Goal: Task Accomplishment & Management: Manage account settings

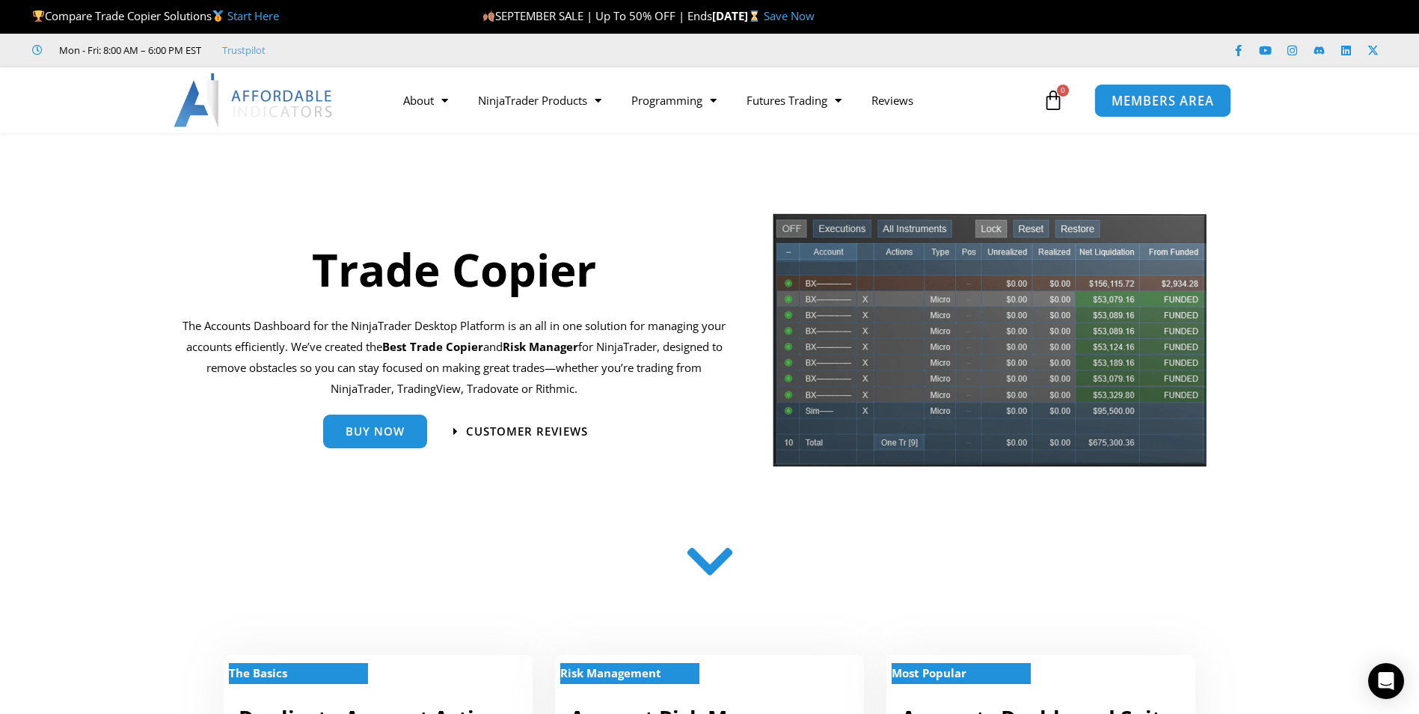
click at [1148, 101] on span "MEMBERS AREA" at bounding box center [1162, 100] width 102 height 13
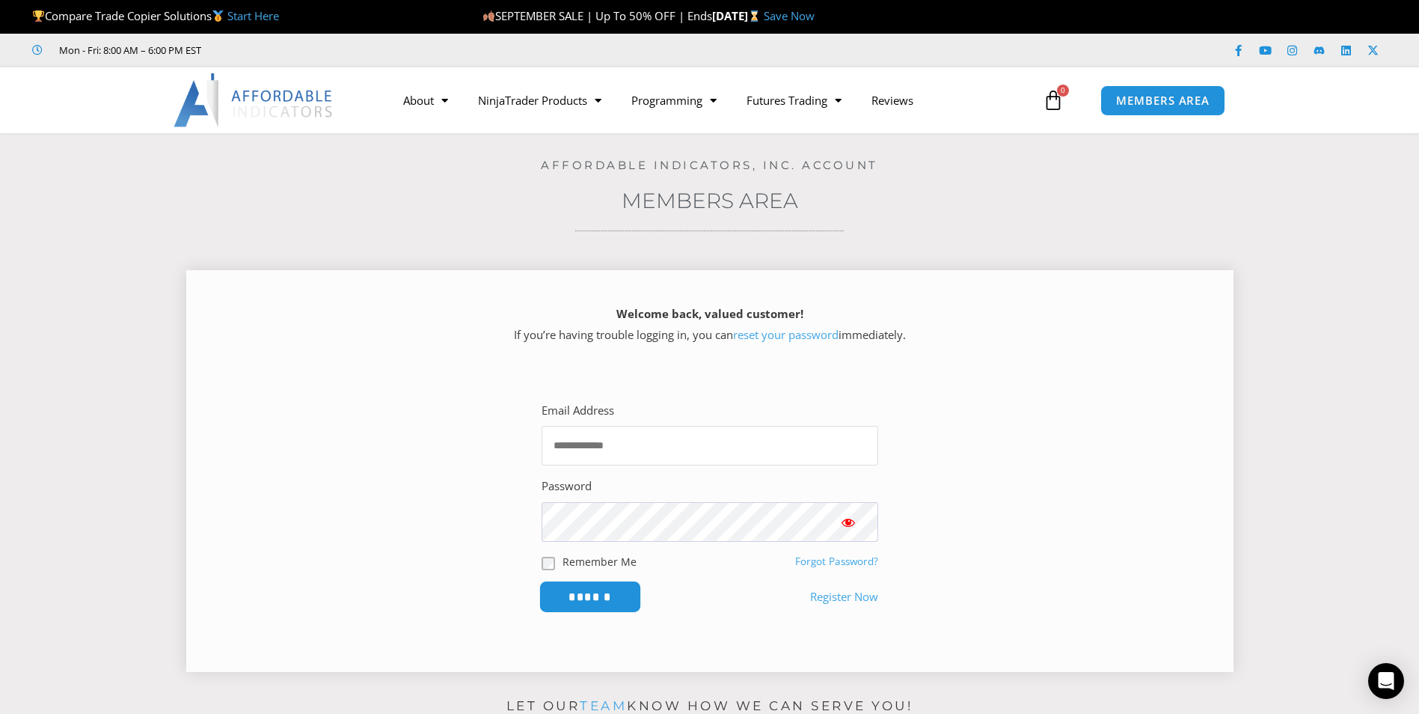
type input "**********"
click at [604, 596] on input "******" at bounding box center [590, 596] width 102 height 32
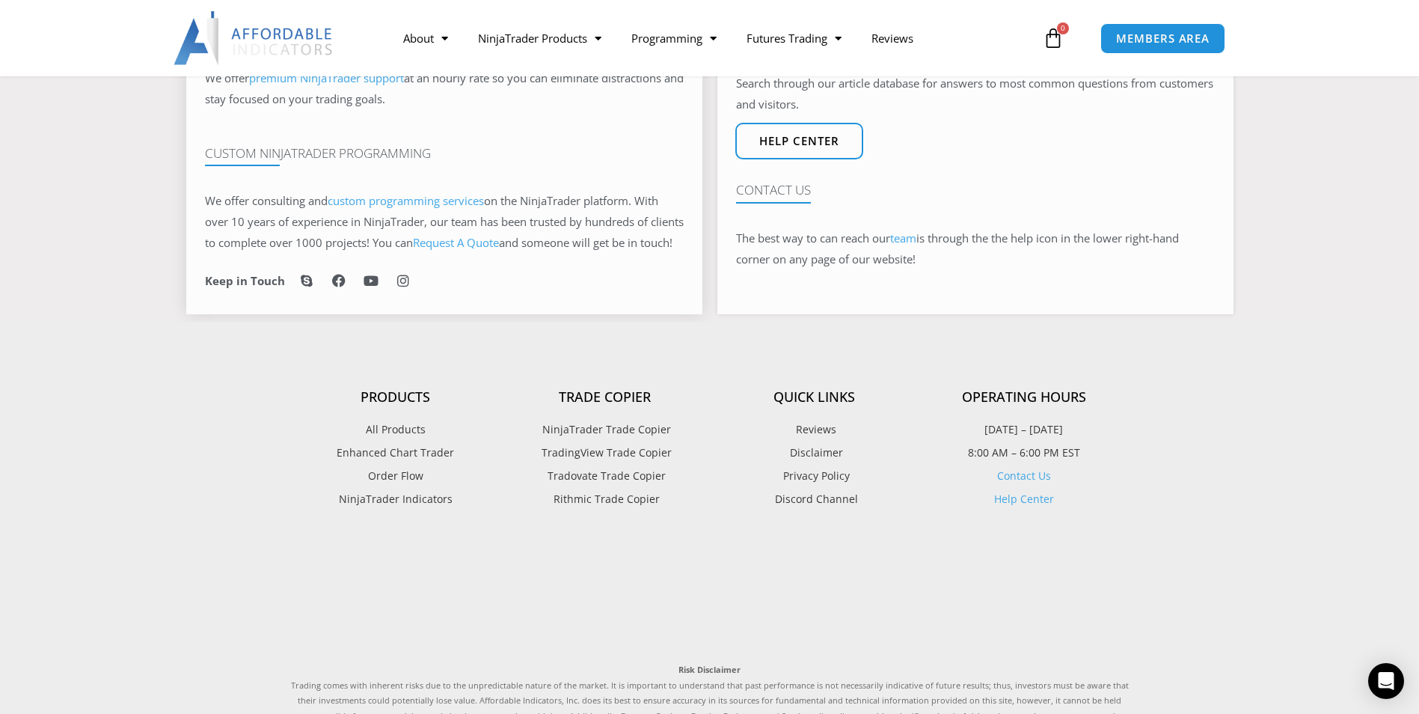
scroll to position [972, 0]
click at [607, 404] on h4 "Trade Copier" at bounding box center [604, 395] width 209 height 16
click at [598, 438] on span "NinjaTrader Trade Copier" at bounding box center [605, 427] width 132 height 19
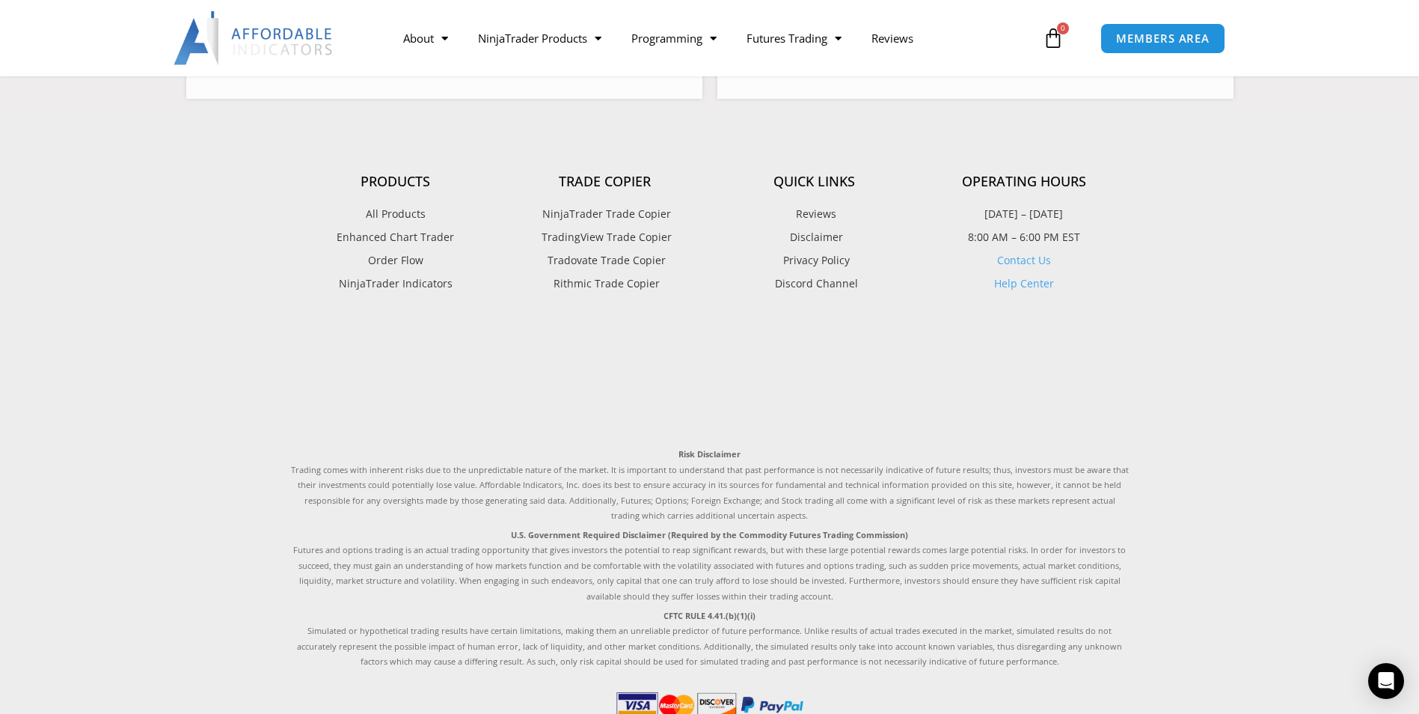
scroll to position [1197, 0]
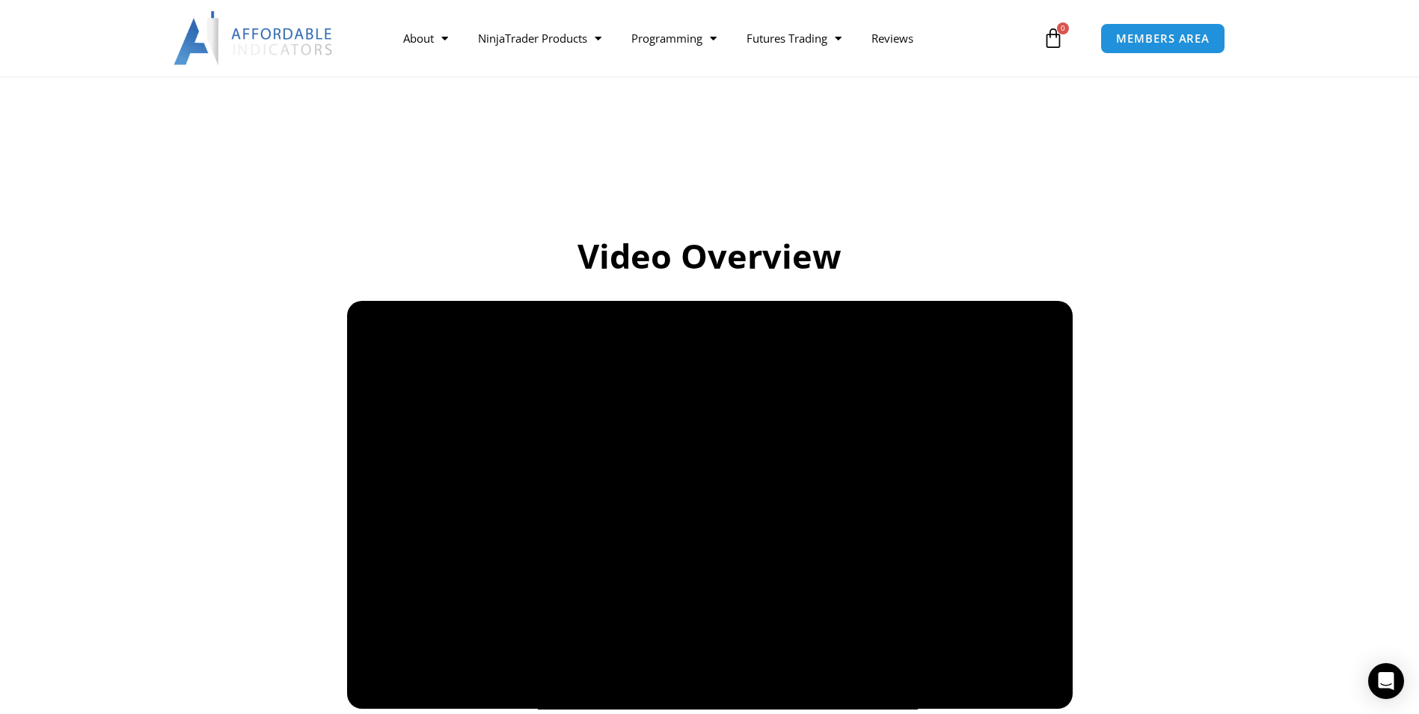
scroll to position [889, 0]
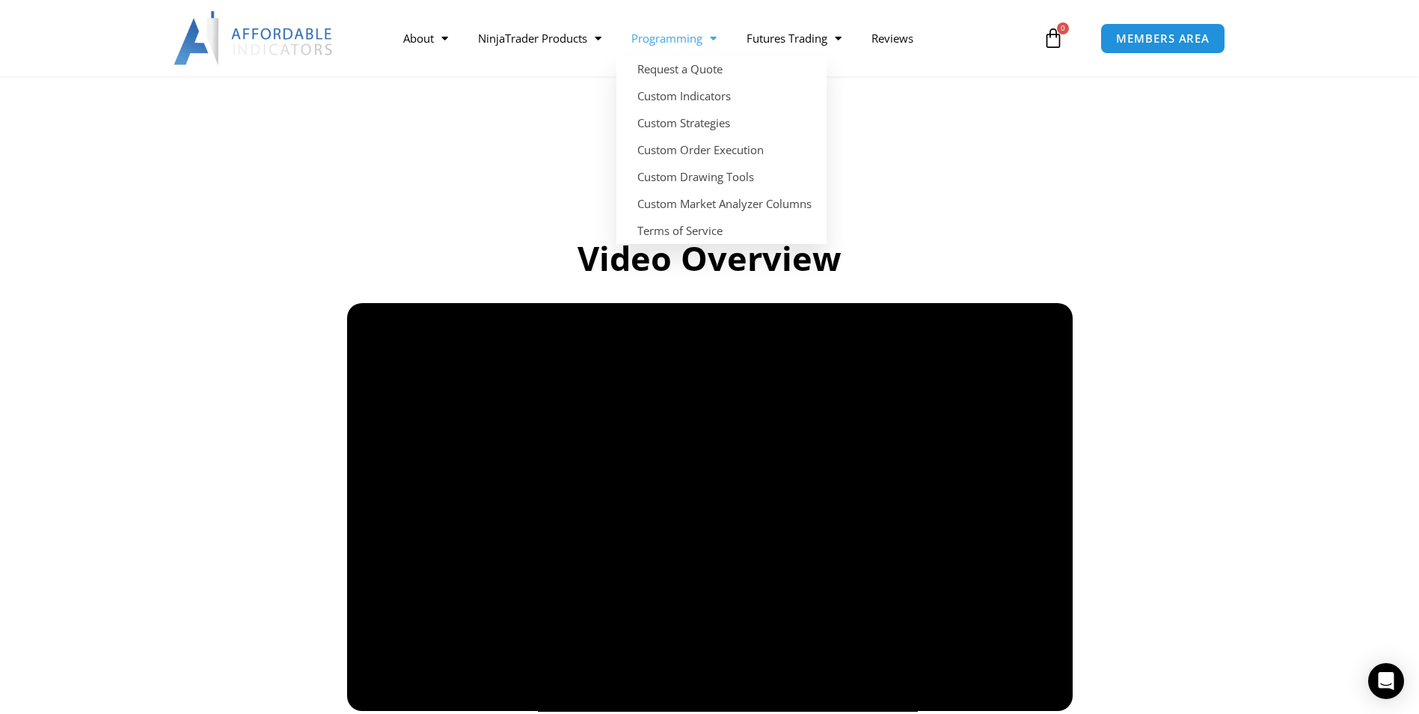
click at [672, 38] on link "Programming" at bounding box center [673, 38] width 115 height 34
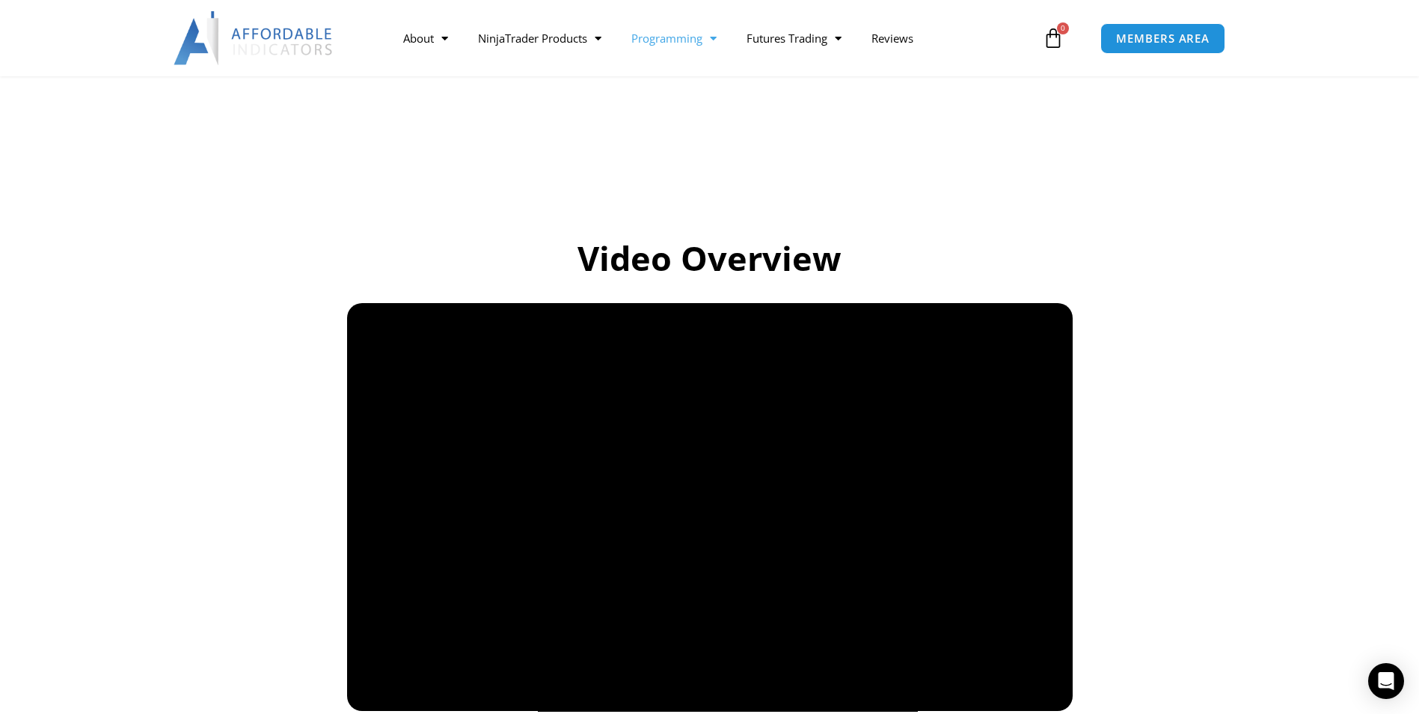
click at [672, 38] on link "Programming" at bounding box center [673, 38] width 115 height 34
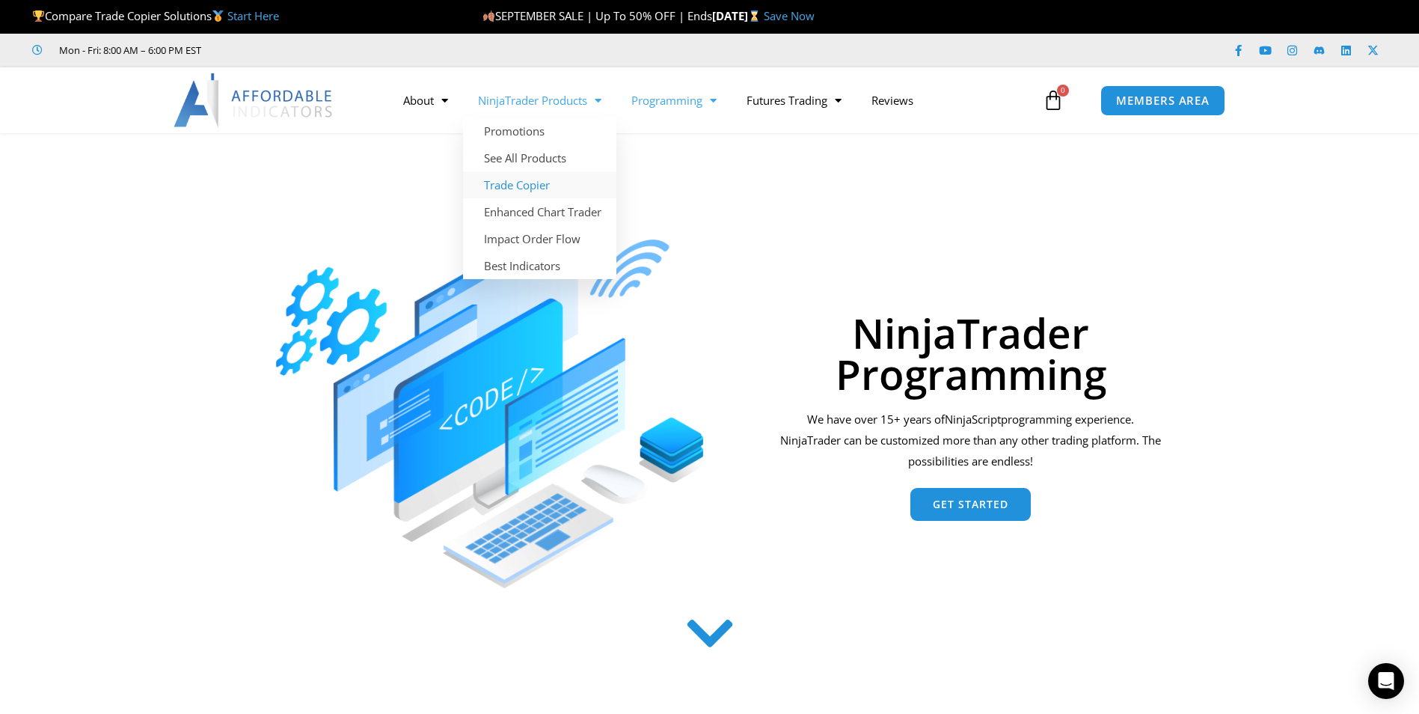
click at [539, 189] on link "Trade Copier" at bounding box center [539, 184] width 153 height 27
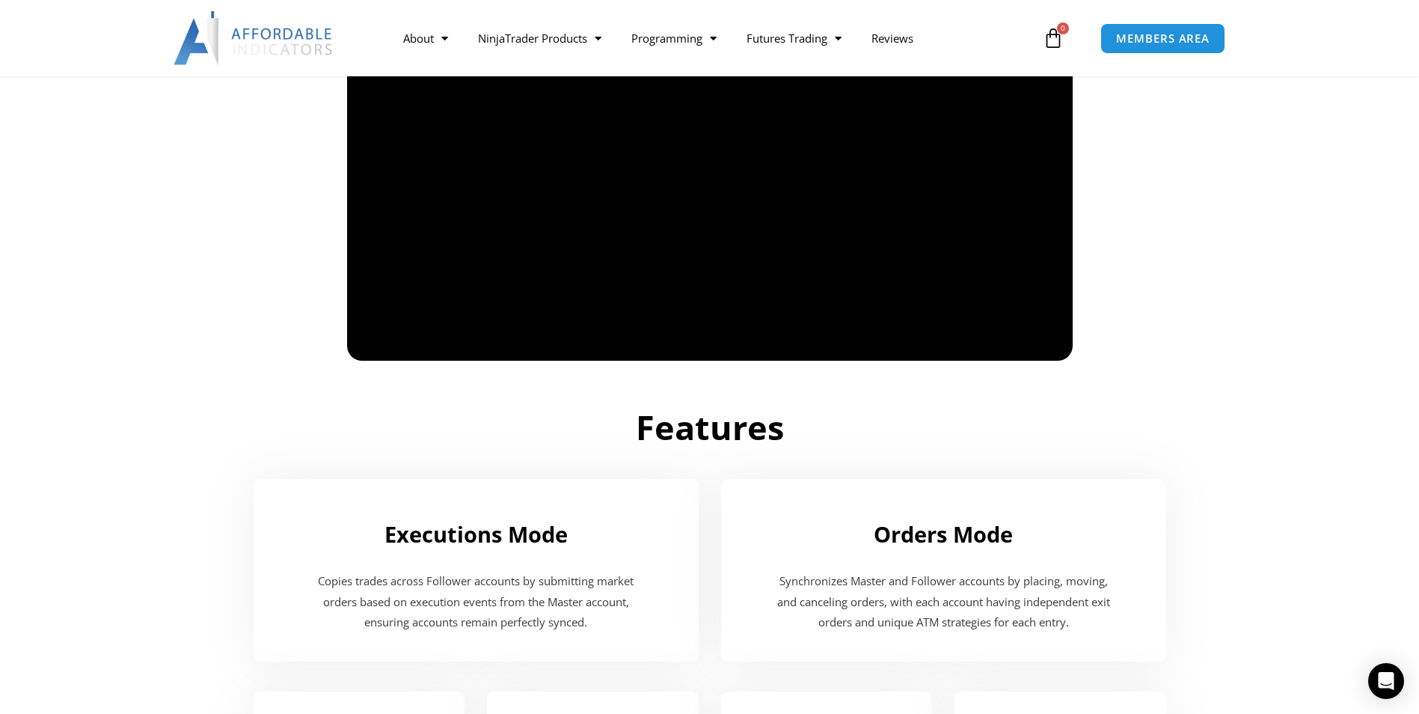
scroll to position [1038, 0]
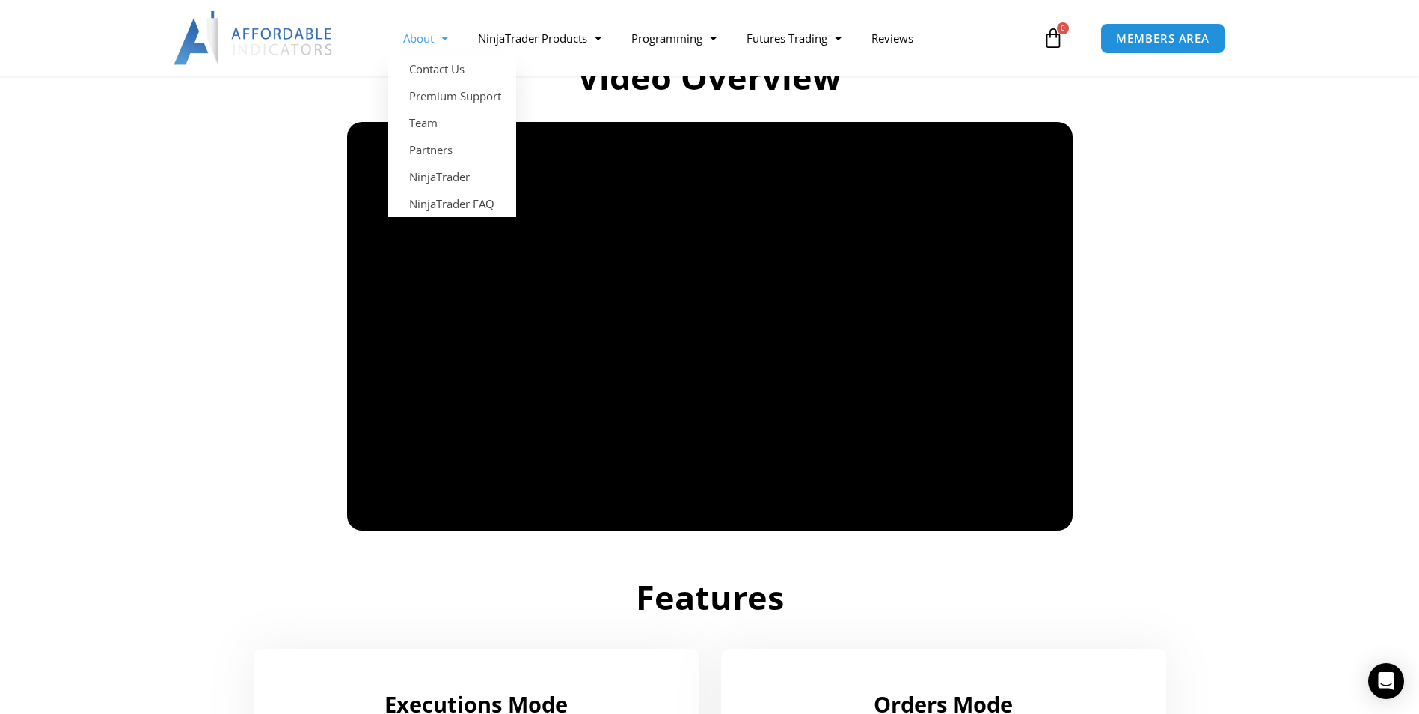
click at [441, 41] on span "Menu" at bounding box center [441, 38] width 14 height 26
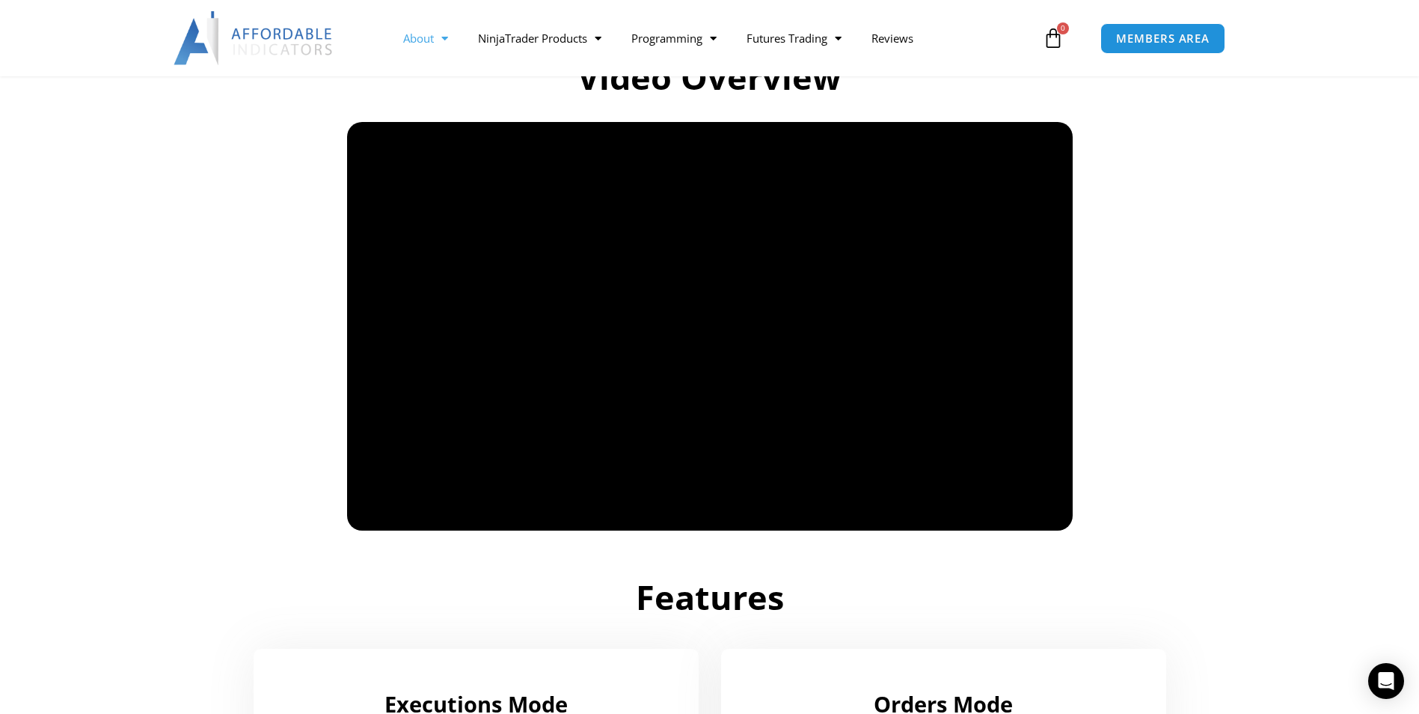
click at [441, 41] on span "Menu" at bounding box center [441, 38] width 14 height 26
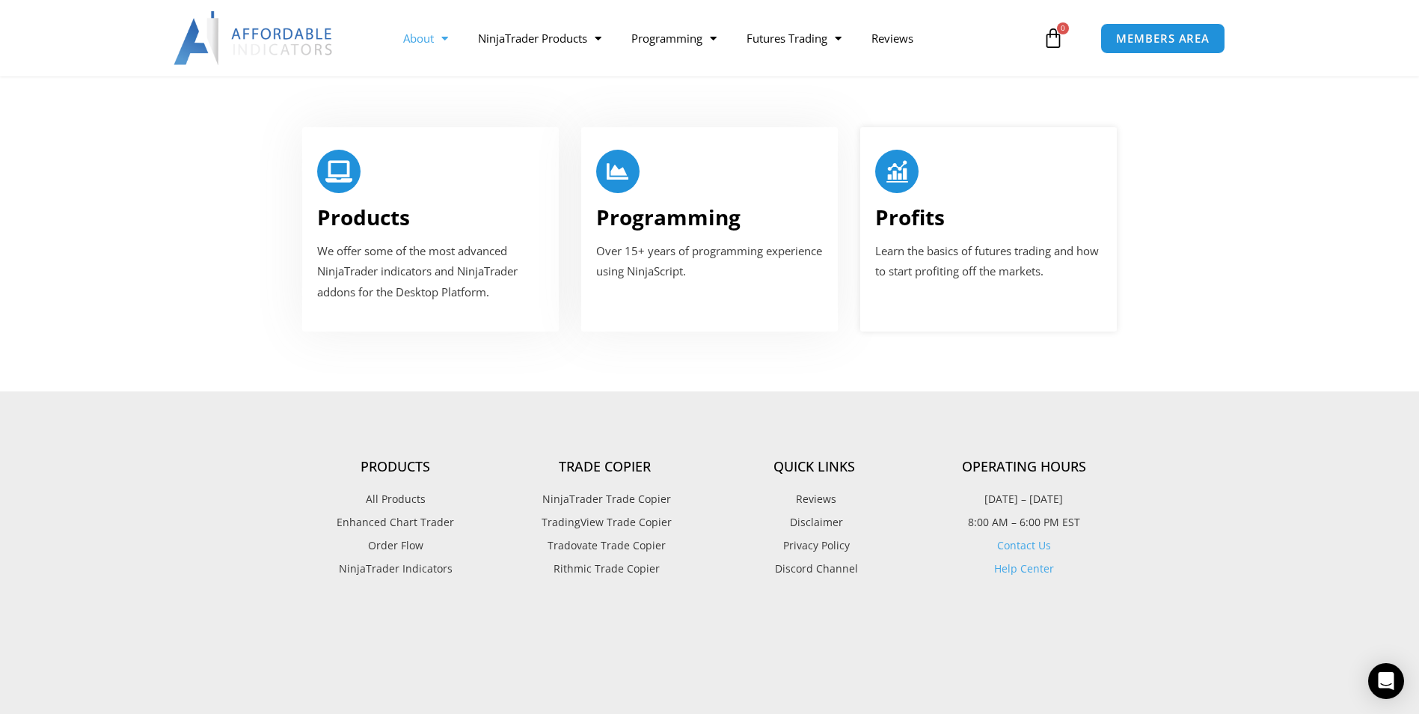
scroll to position [972, 0]
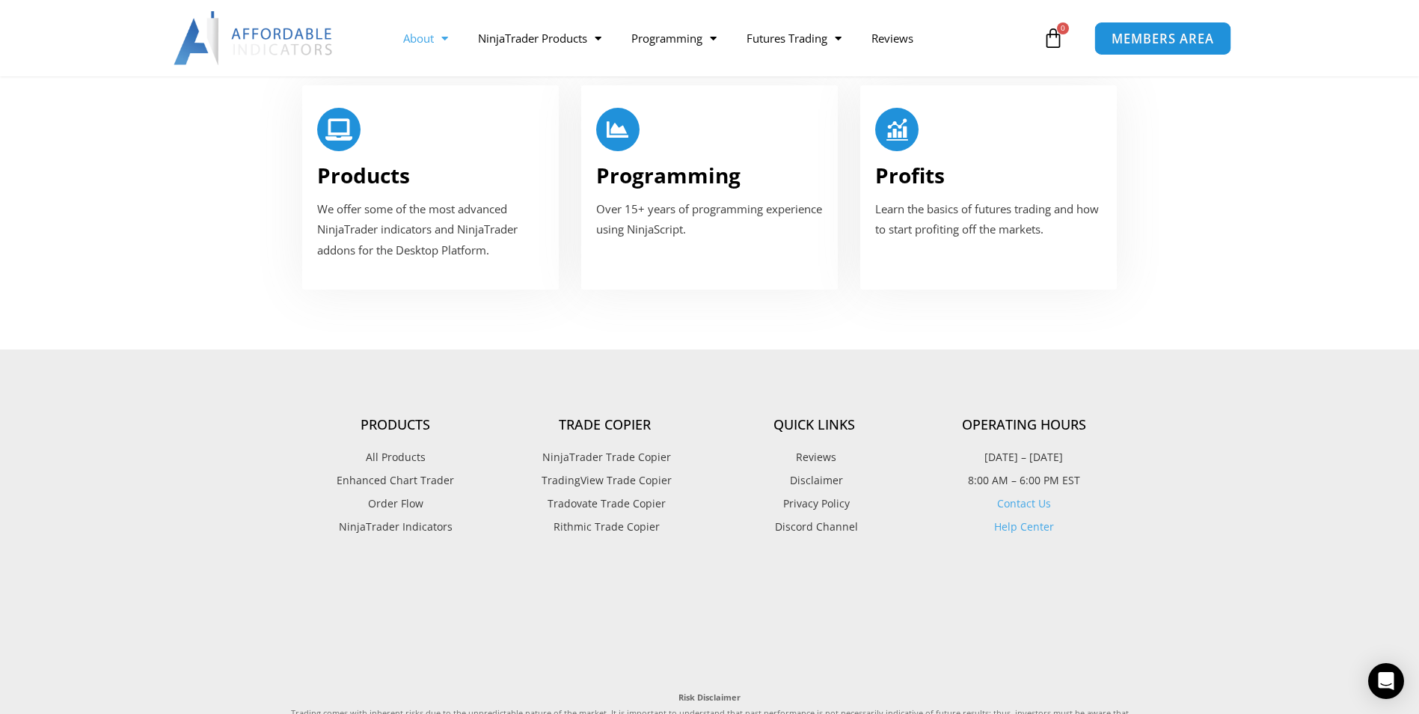
click at [1143, 40] on span "MEMBERS AREA" at bounding box center [1162, 38] width 102 height 13
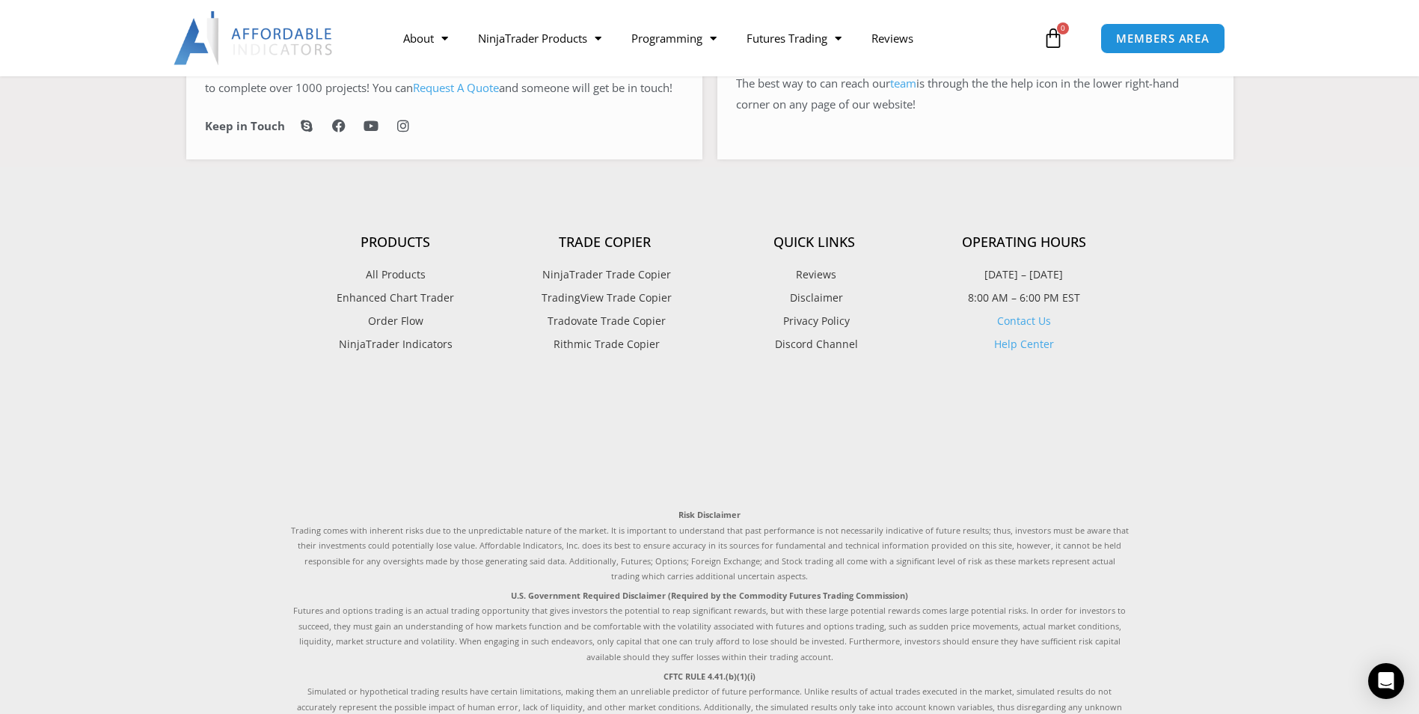
scroll to position [1104, 0]
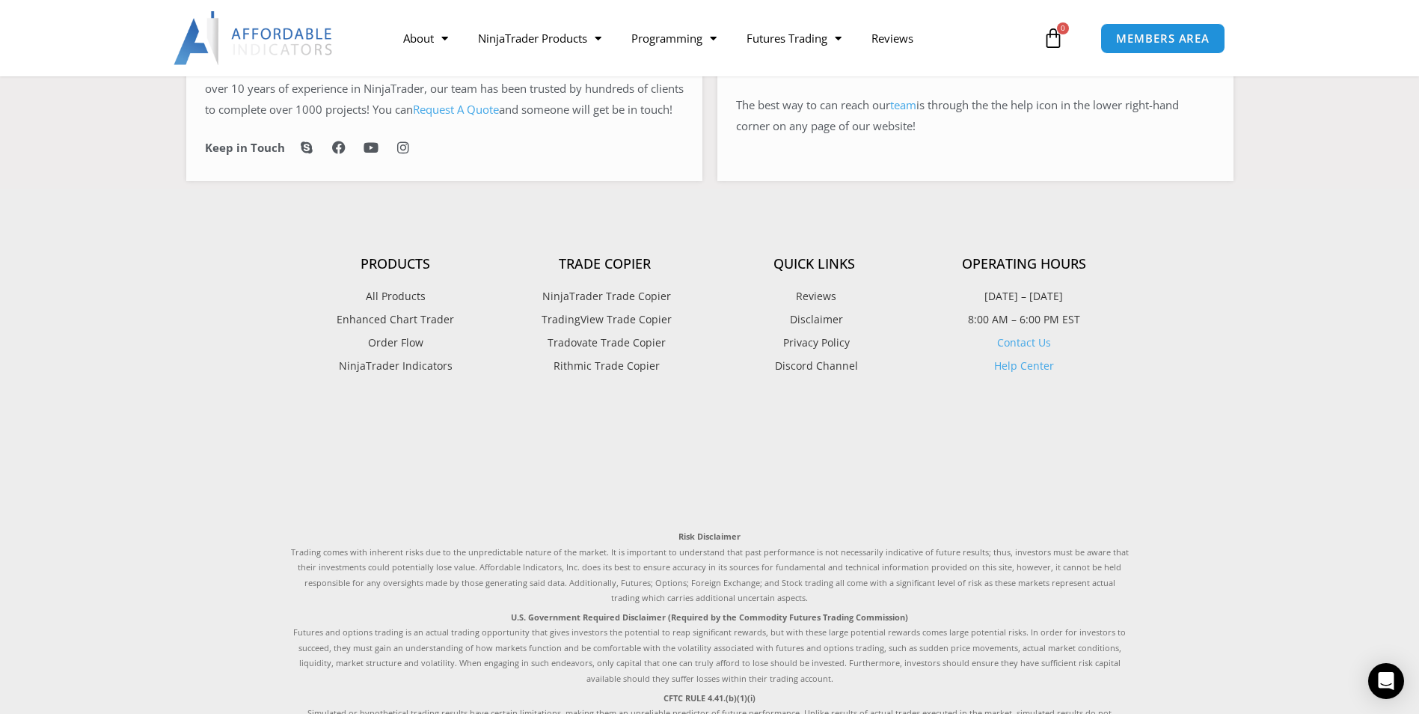
click at [642, 352] on span "Tradovate Trade Copier" at bounding box center [605, 342] width 122 height 19
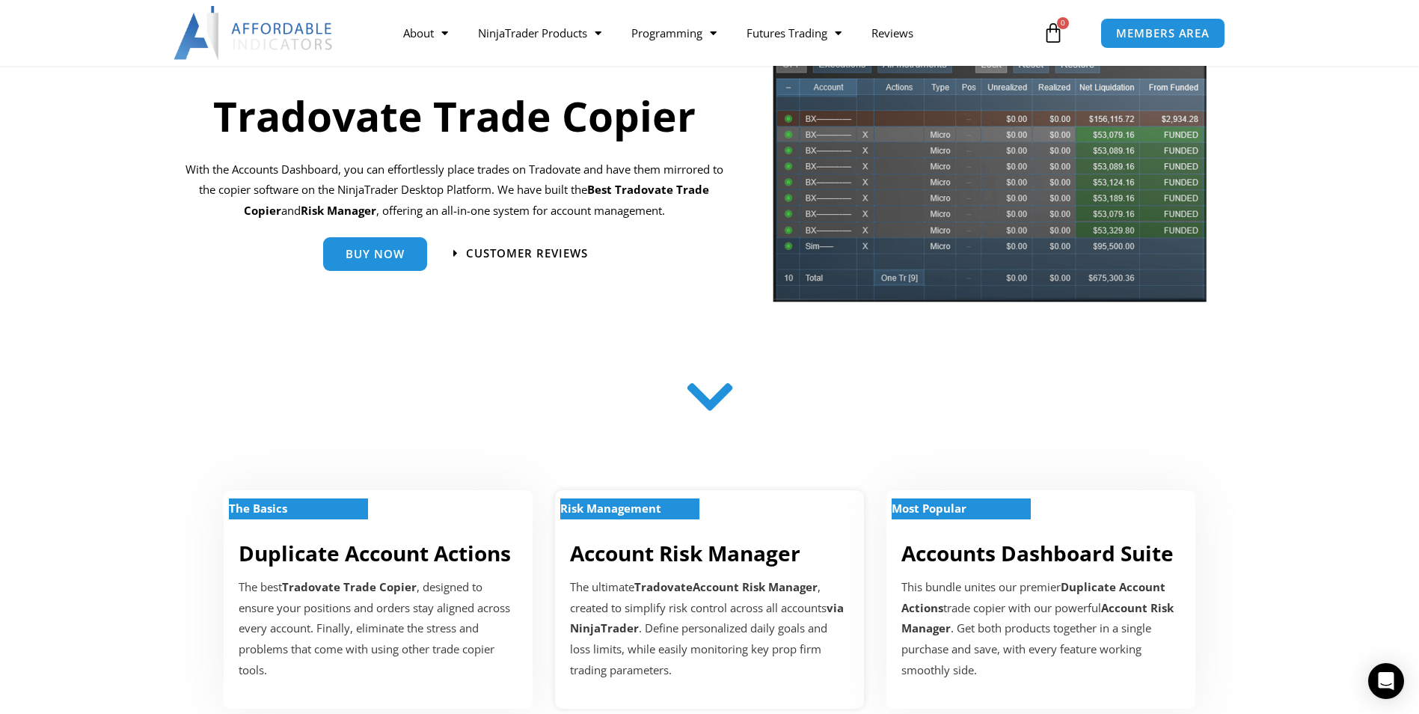
scroll to position [150, 0]
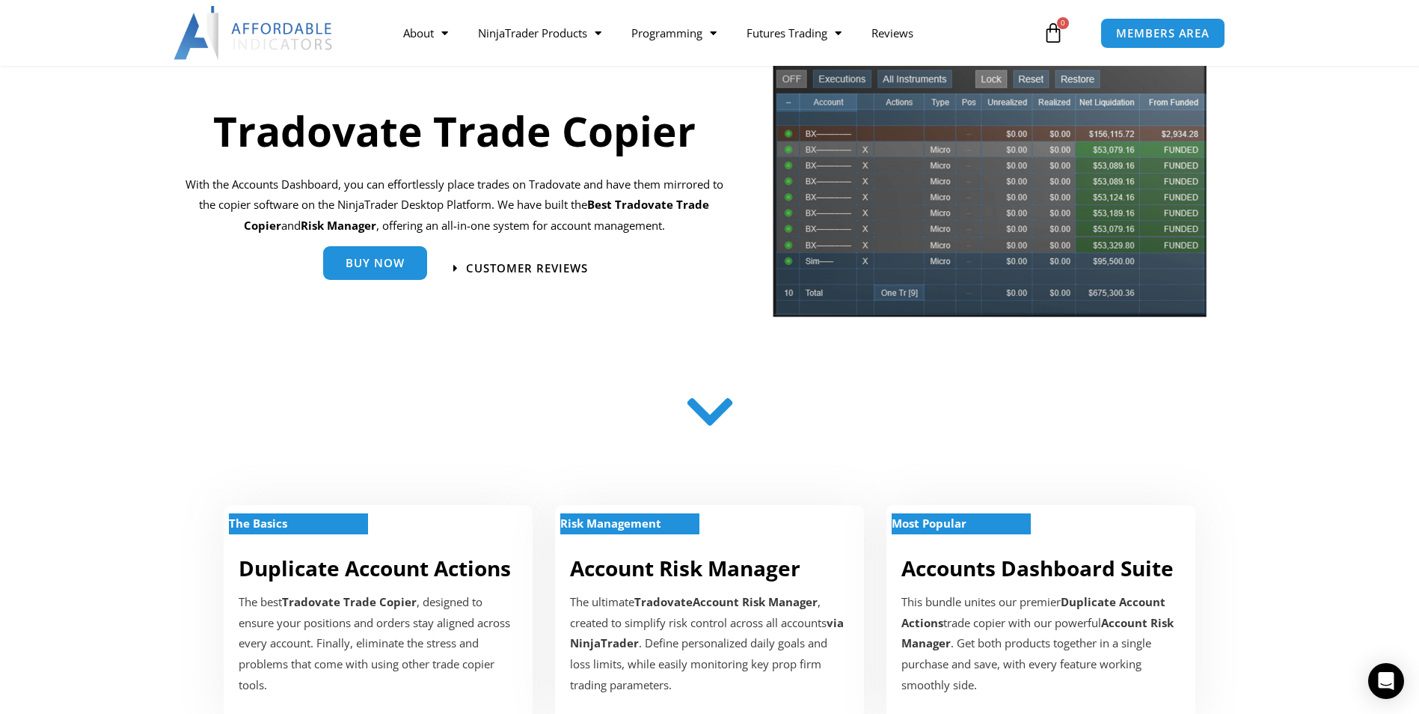
click at [387, 267] on span "Buy Now" at bounding box center [375, 262] width 59 height 11
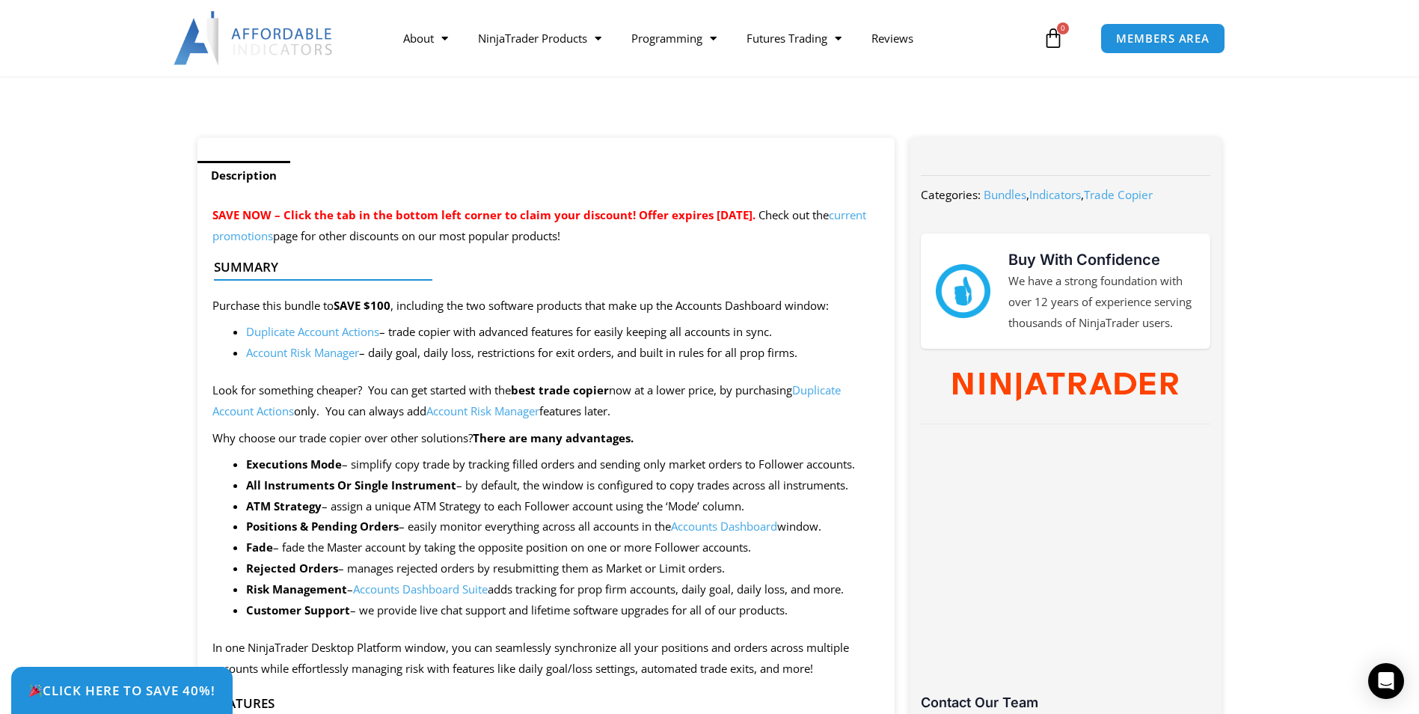
scroll to position [374, 0]
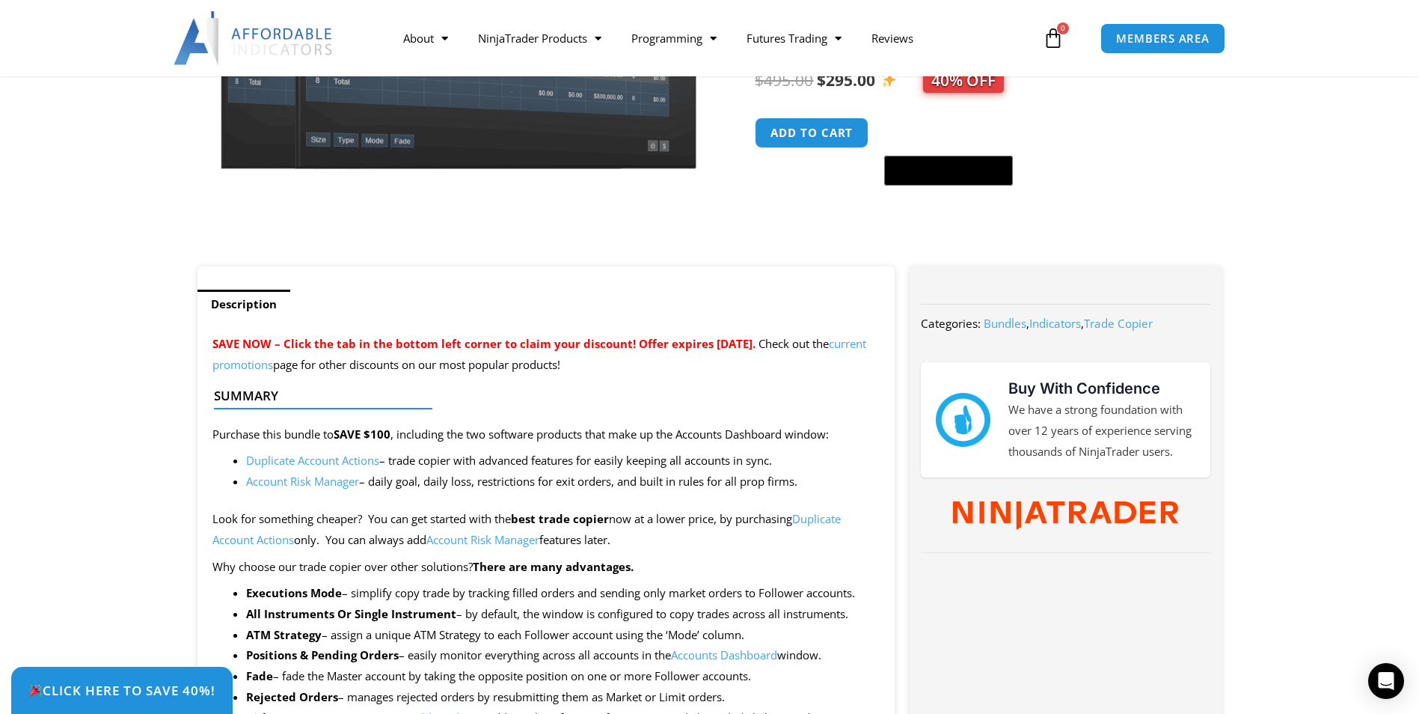
click at [1132, 324] on link "Trade Copier" at bounding box center [1118, 323] width 69 height 15
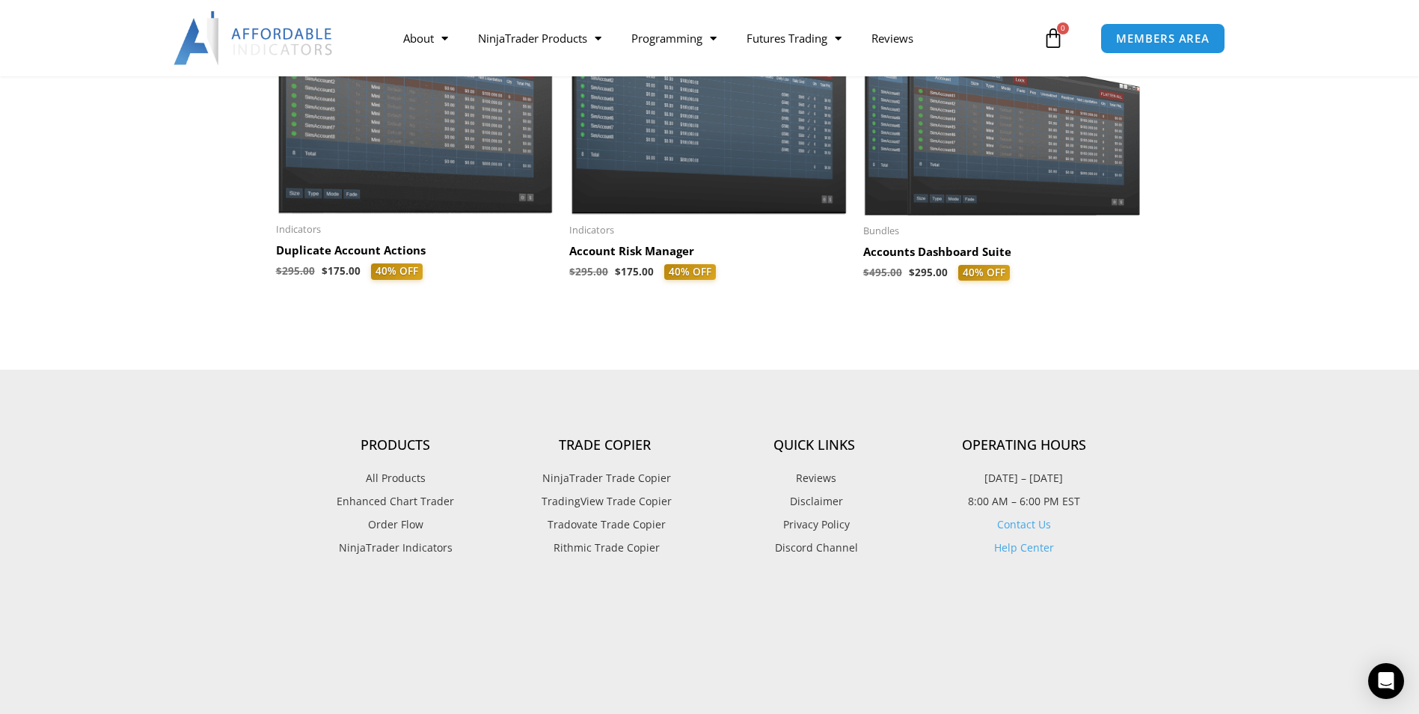
scroll to position [444, 0]
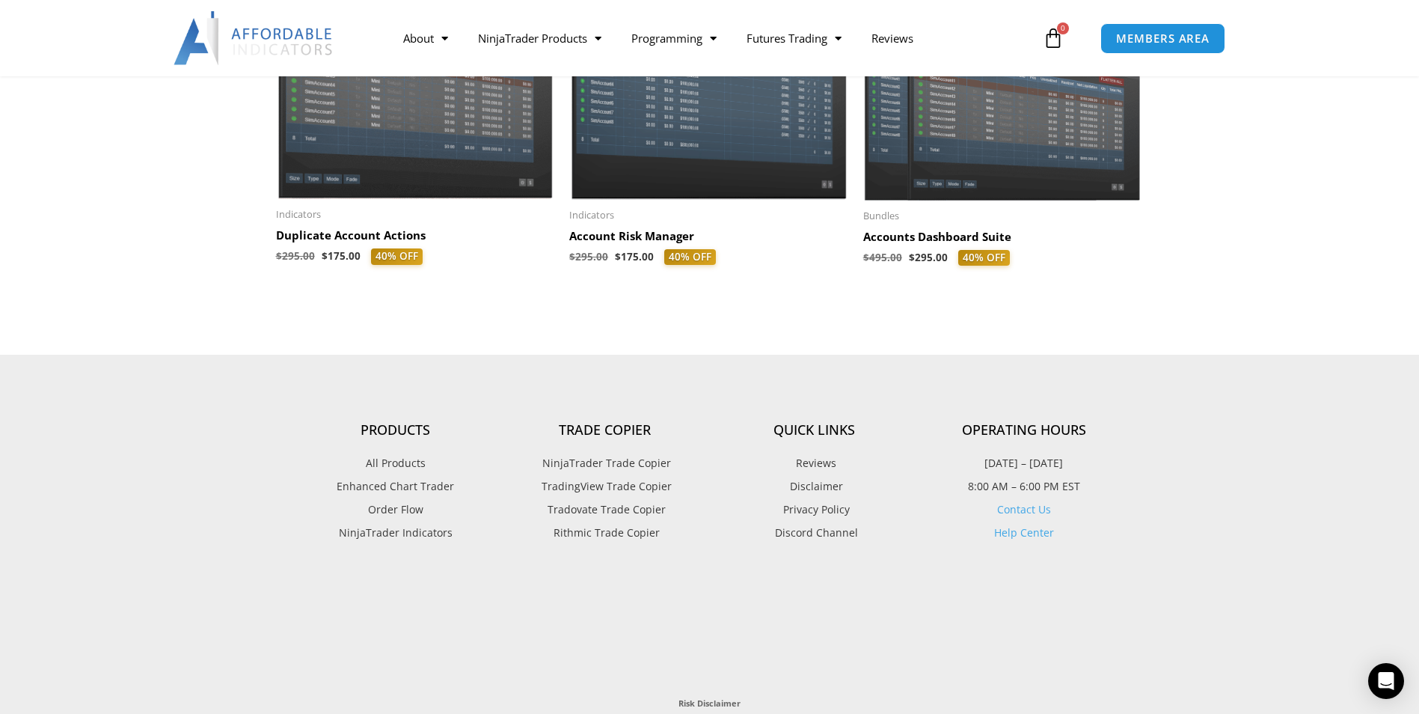
click at [1025, 538] on link "Help Center" at bounding box center [1024, 532] width 60 height 14
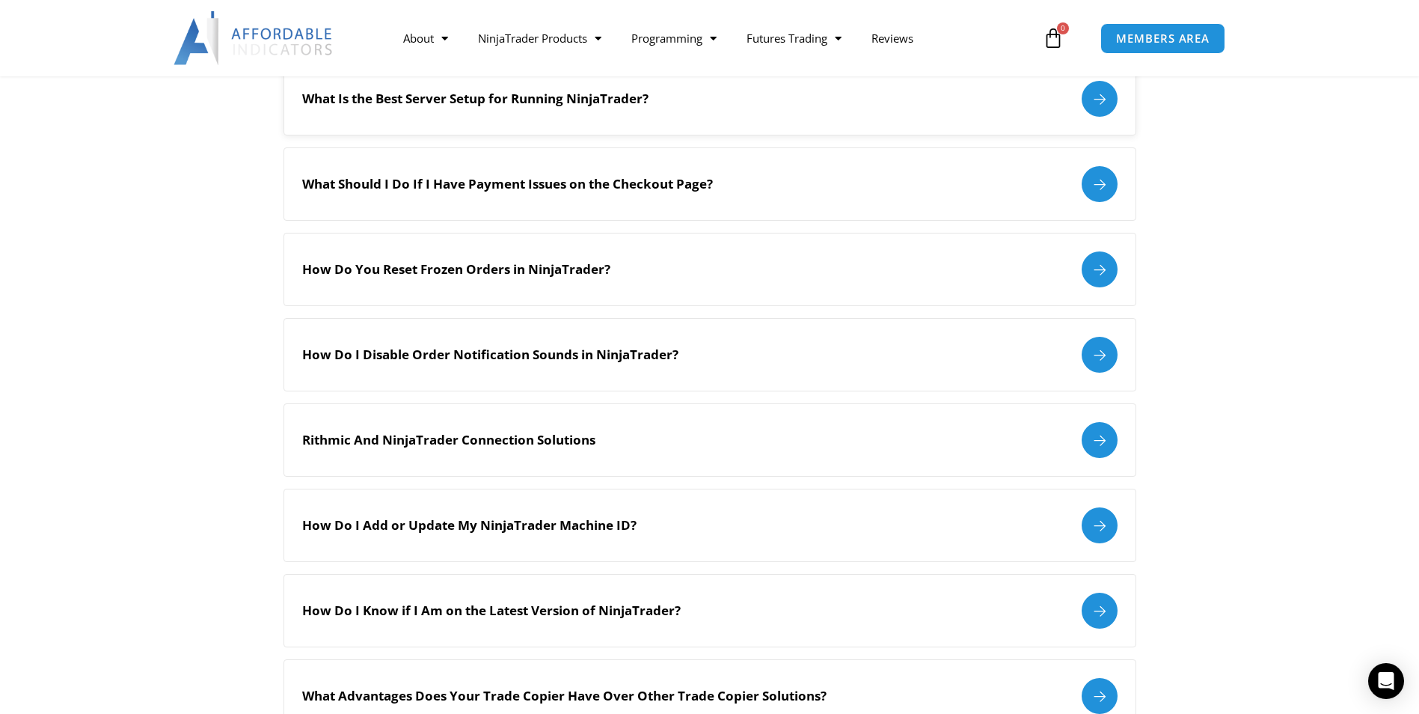
scroll to position [1082, 0]
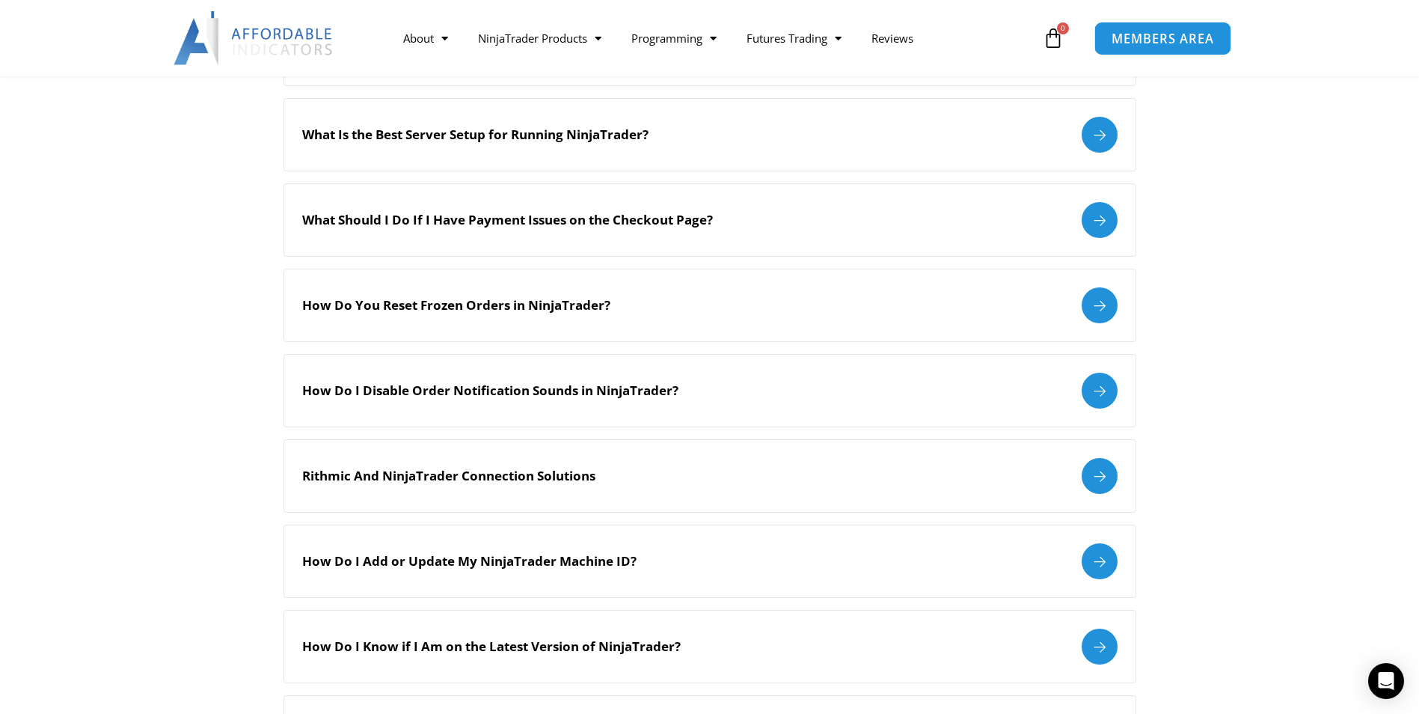
click at [1121, 37] on span "MEMBERS AREA" at bounding box center [1162, 38] width 102 height 13
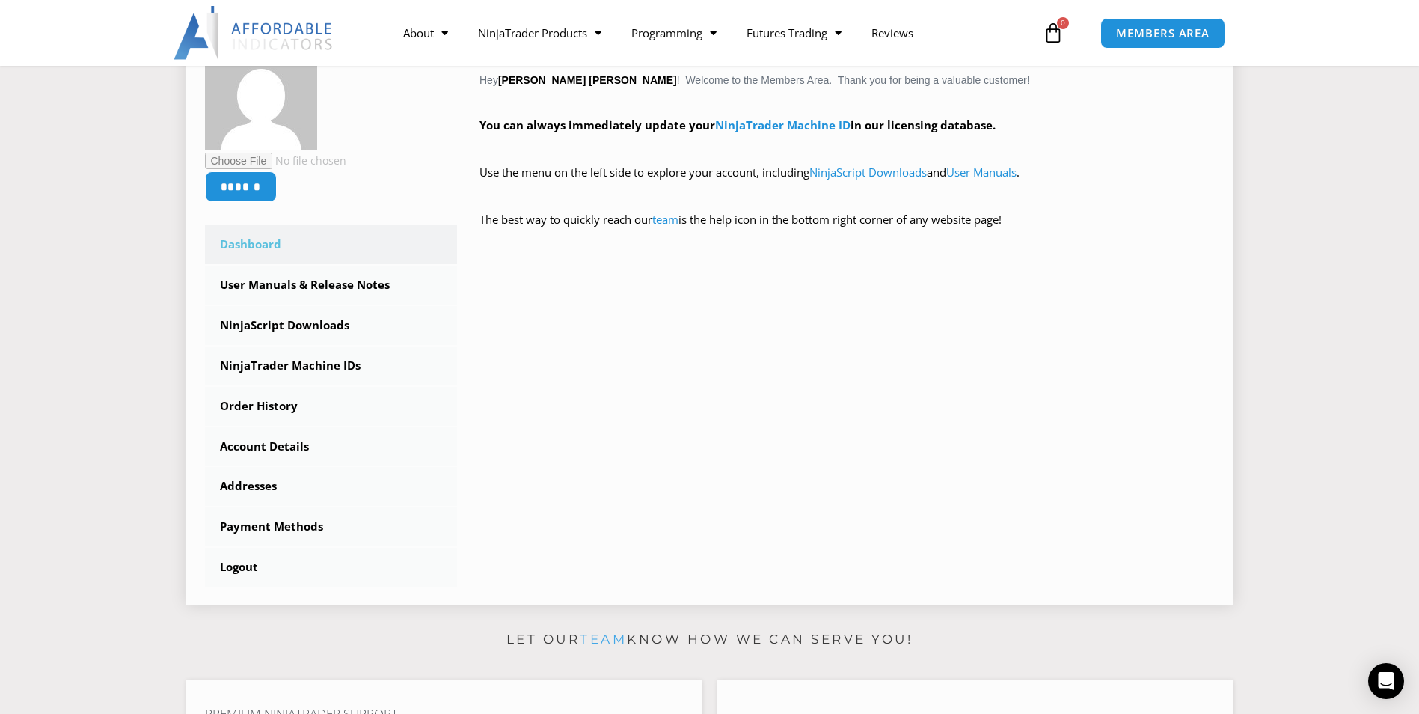
scroll to position [299, 0]
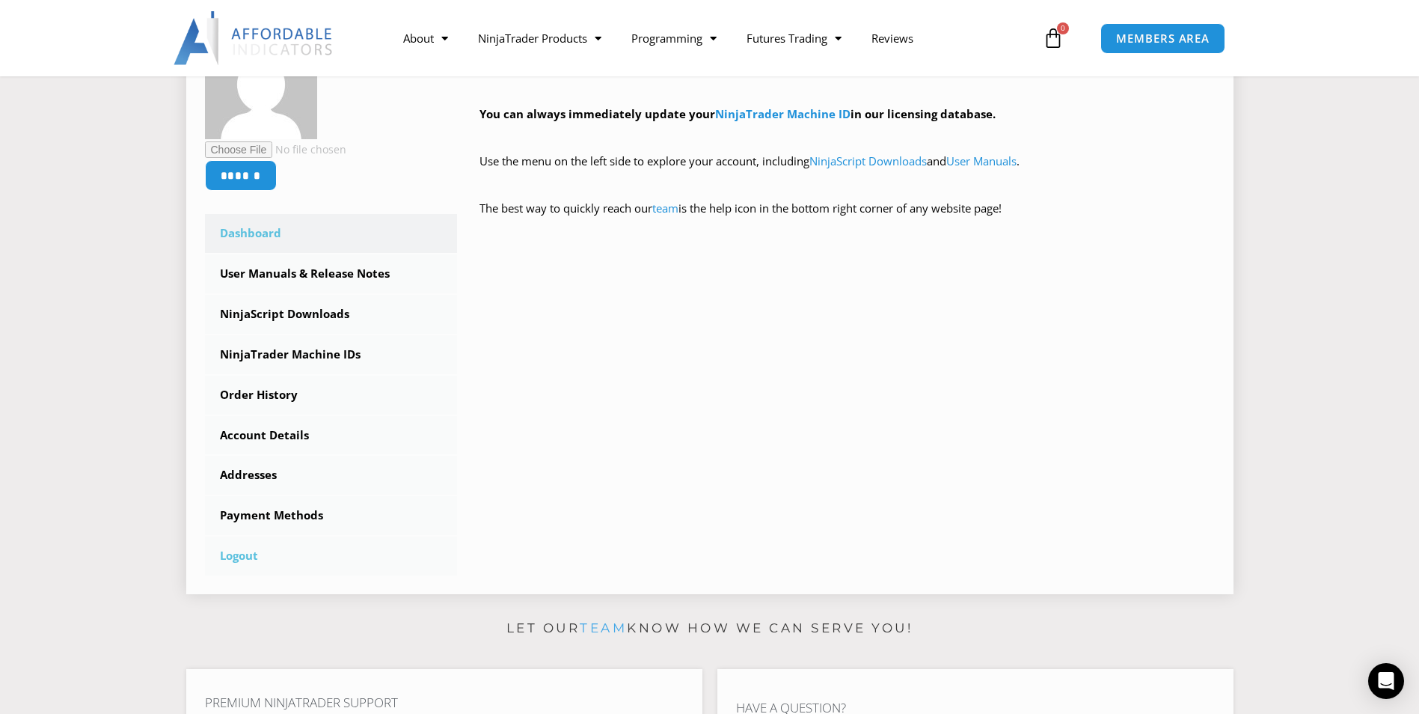
click at [234, 556] on link "Logout" at bounding box center [331, 555] width 253 height 39
